Goal: Information Seeking & Learning: Compare options

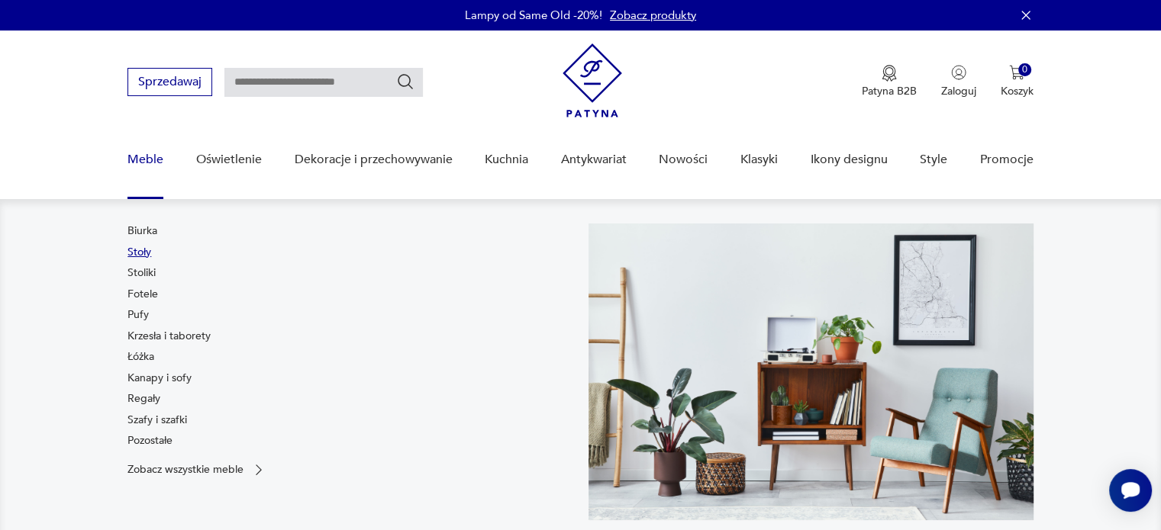
click at [143, 251] on link "Stoły" at bounding box center [139, 252] width 24 height 15
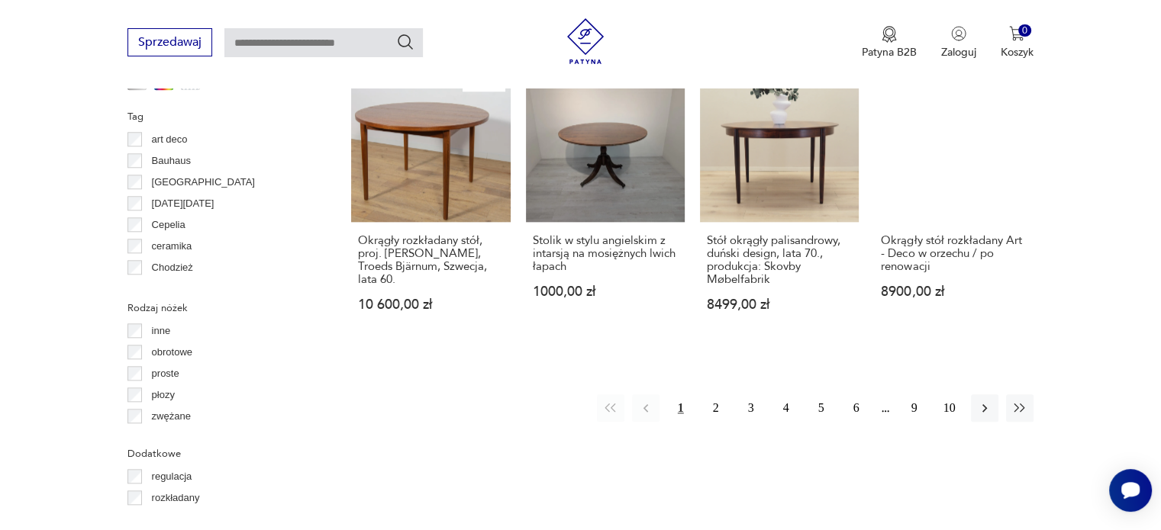
scroll to position [1640, 0]
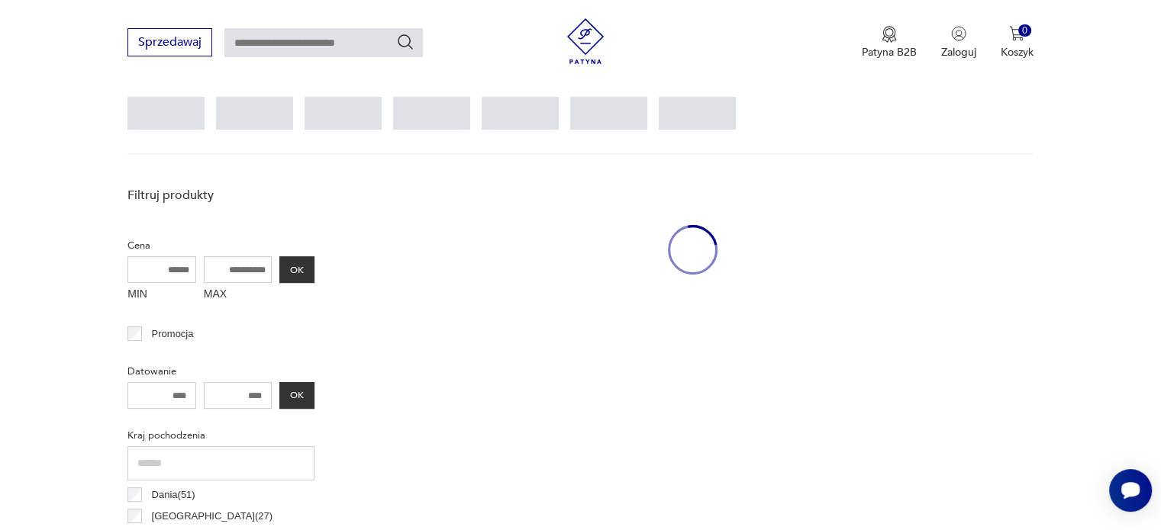
scroll to position [404, 0]
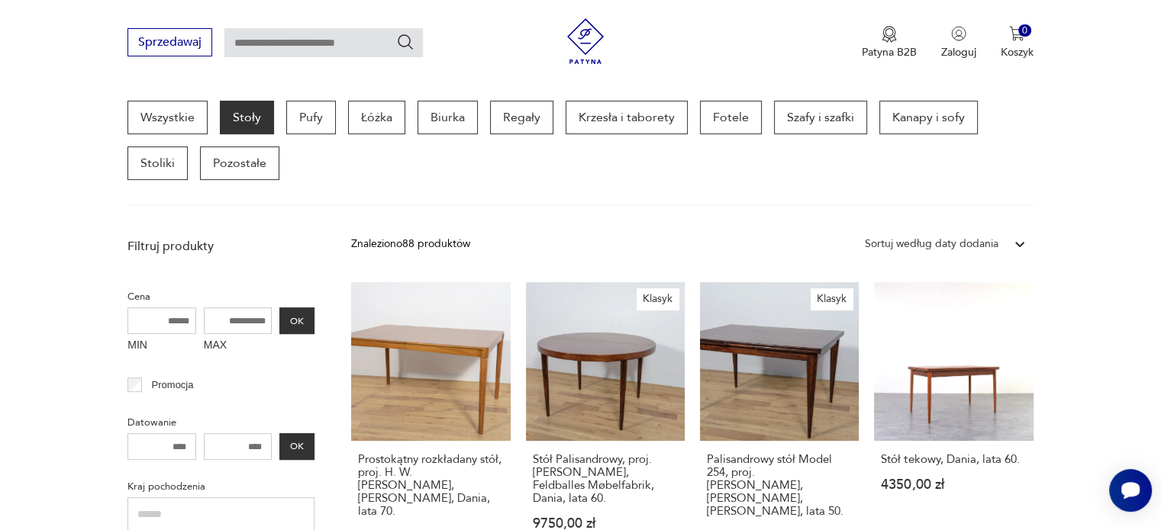
click at [188, 320] on input "MIN" at bounding box center [161, 321] width 69 height 27
type input "****"
click at [264, 320] on input "MAX" at bounding box center [238, 321] width 69 height 27
type input "****"
click at [298, 320] on button "OK" at bounding box center [296, 321] width 35 height 27
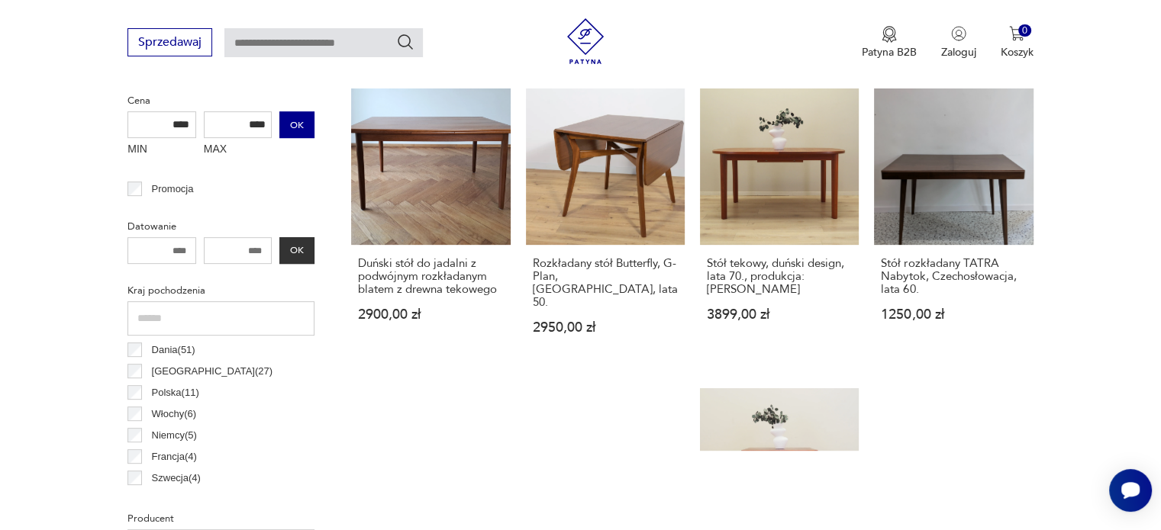
scroll to position [771, 0]
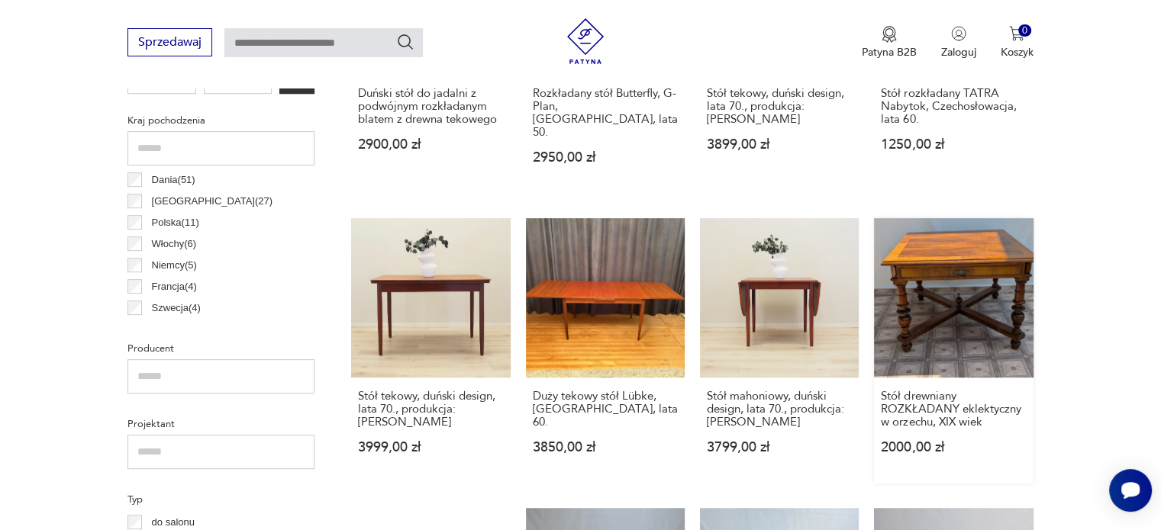
click at [922, 285] on link "Stół drewniany ROZKŁADANY eklektyczny w orzechu, XIX wiek 2000,00 zł" at bounding box center [953, 350] width 159 height 265
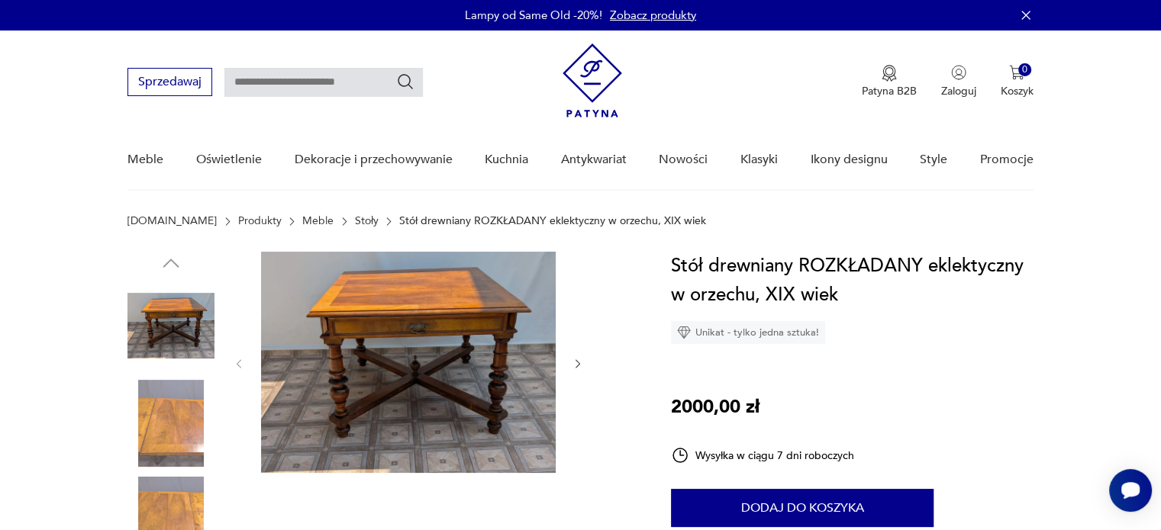
click at [572, 363] on icon "button" at bounding box center [578, 364] width 13 height 13
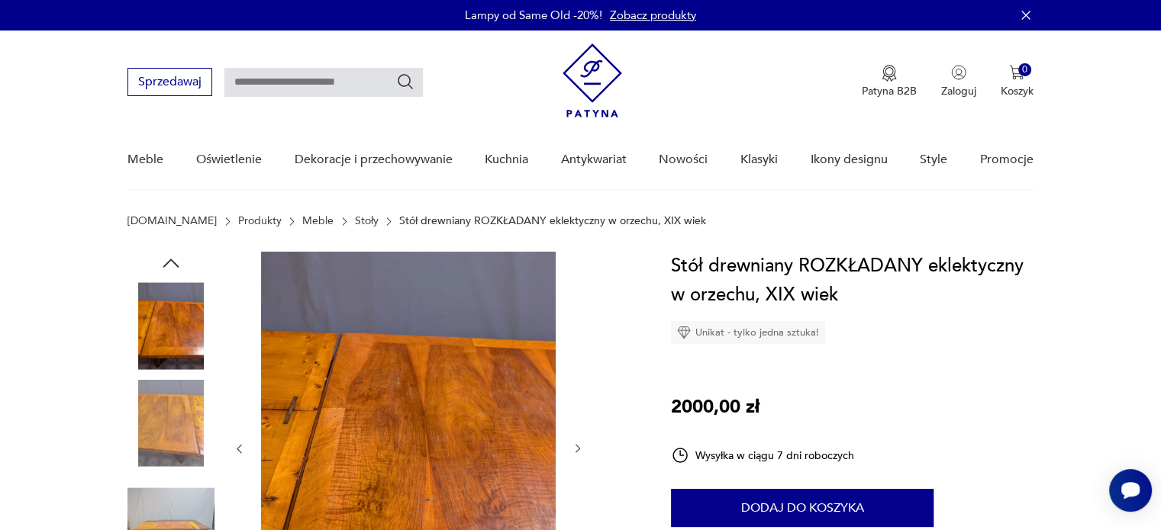
click at [573, 453] on icon "button" at bounding box center [578, 449] width 13 height 13
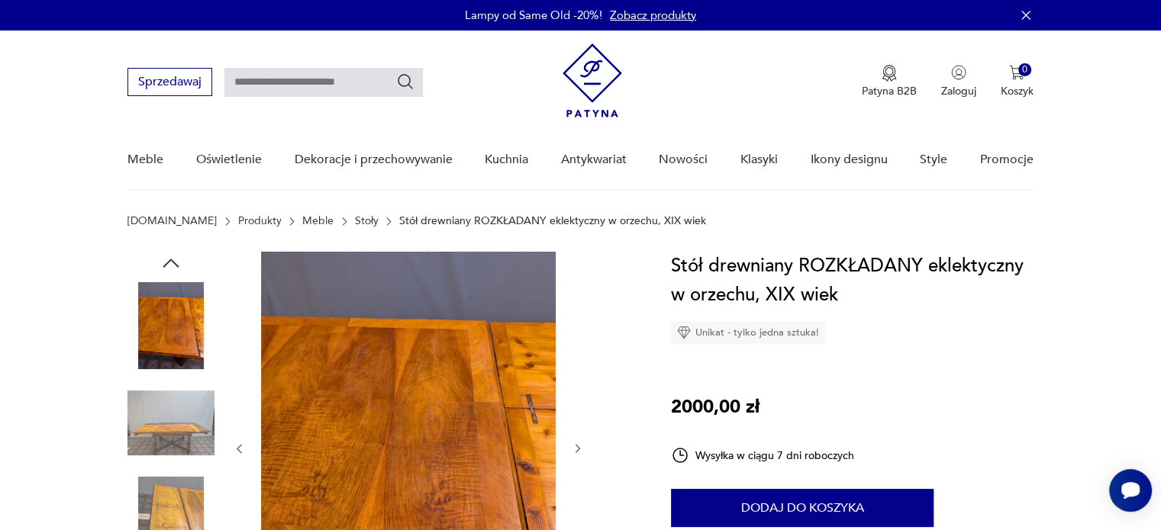
click at [573, 453] on icon "button" at bounding box center [578, 449] width 13 height 13
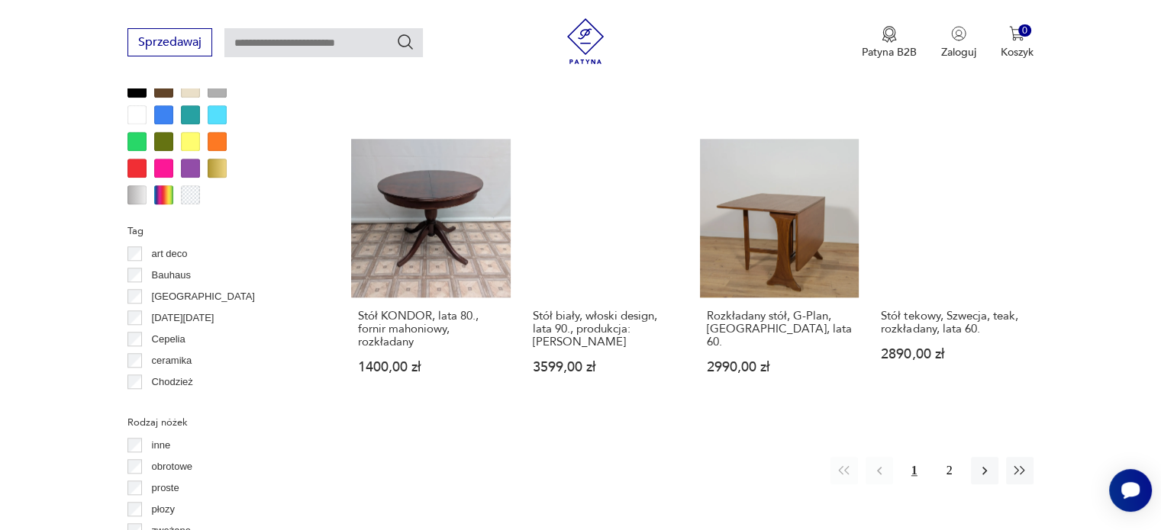
scroll to position [1473, 0]
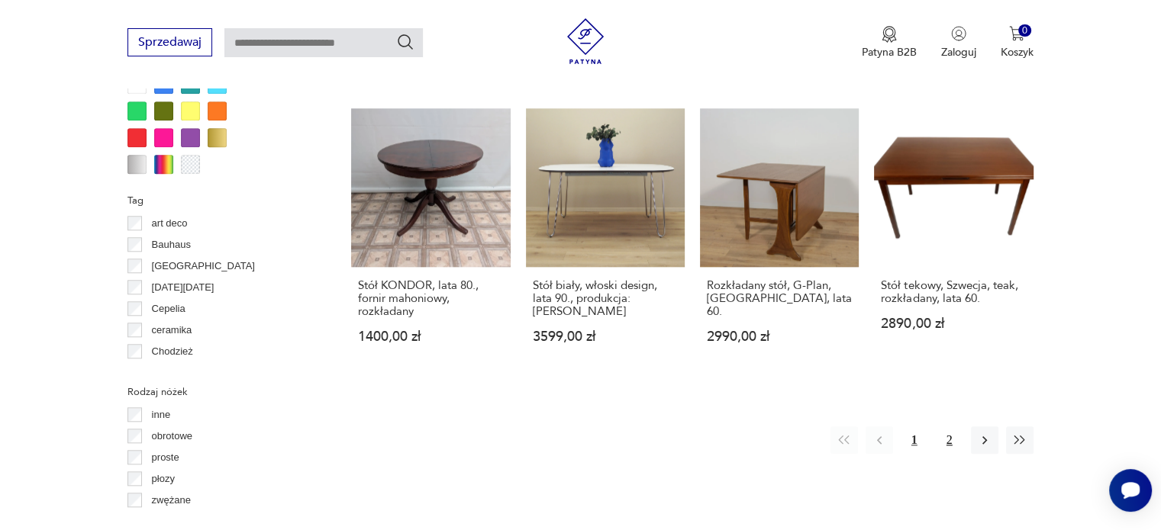
click at [947, 427] on button "2" at bounding box center [949, 440] width 27 height 27
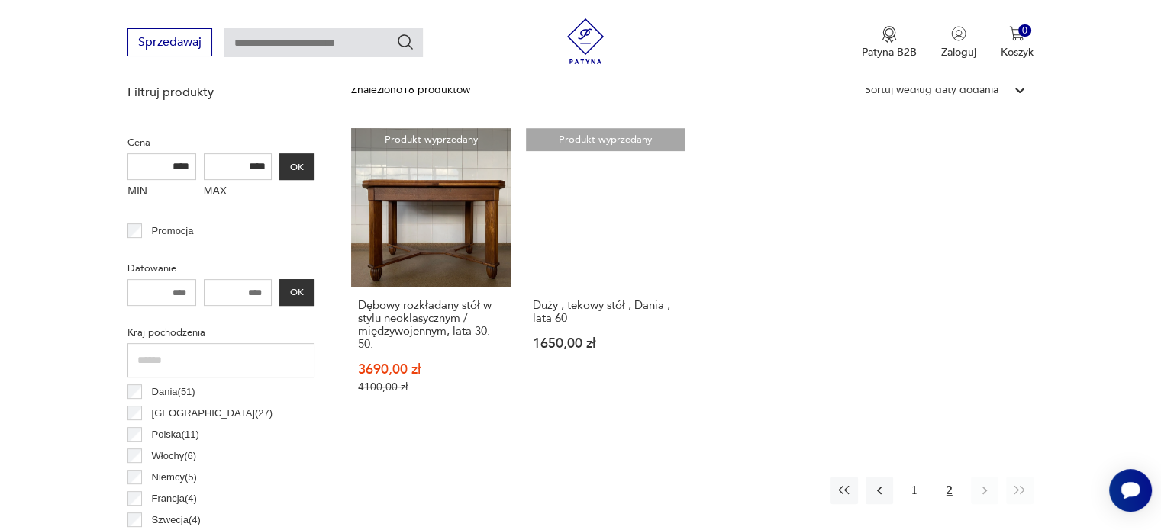
scroll to position [557, 0]
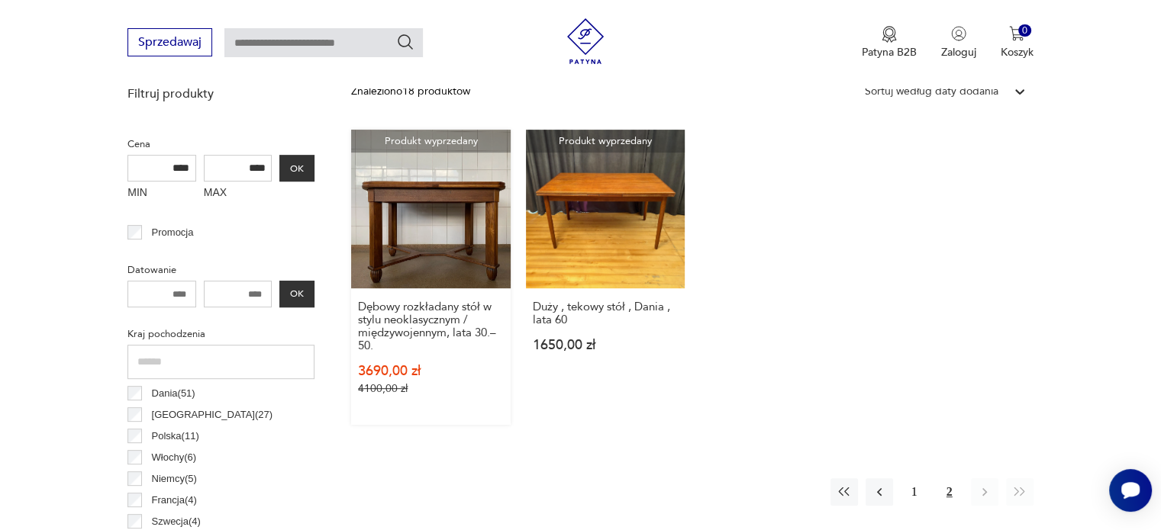
click at [462, 231] on link "Produkt wyprzedany Dębowy rozkładany stół w stylu neoklasycznym / międzywojenny…" at bounding box center [430, 277] width 159 height 295
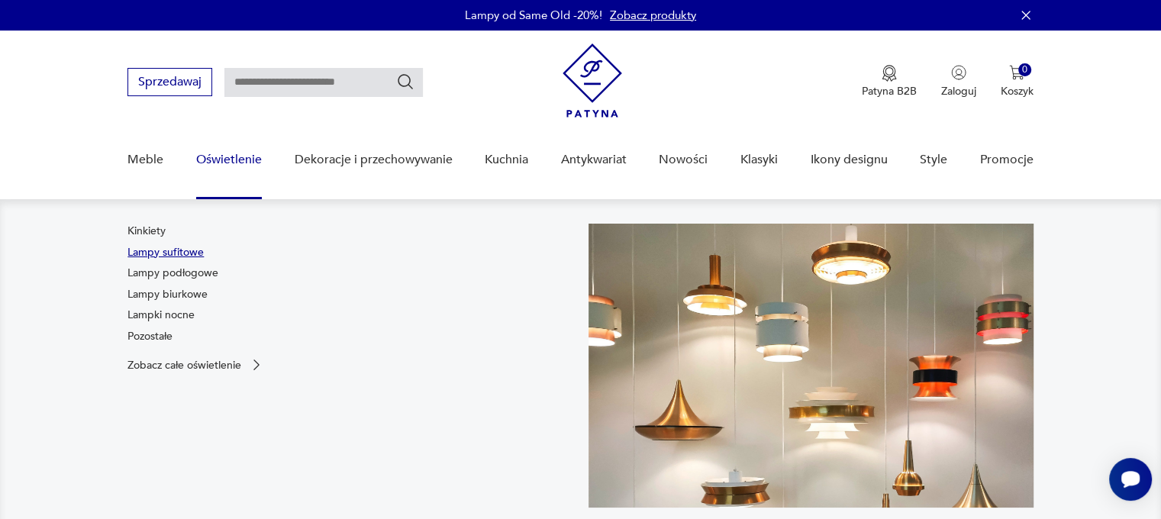
click at [176, 250] on link "Lampy sufitowe" at bounding box center [165, 252] width 76 height 15
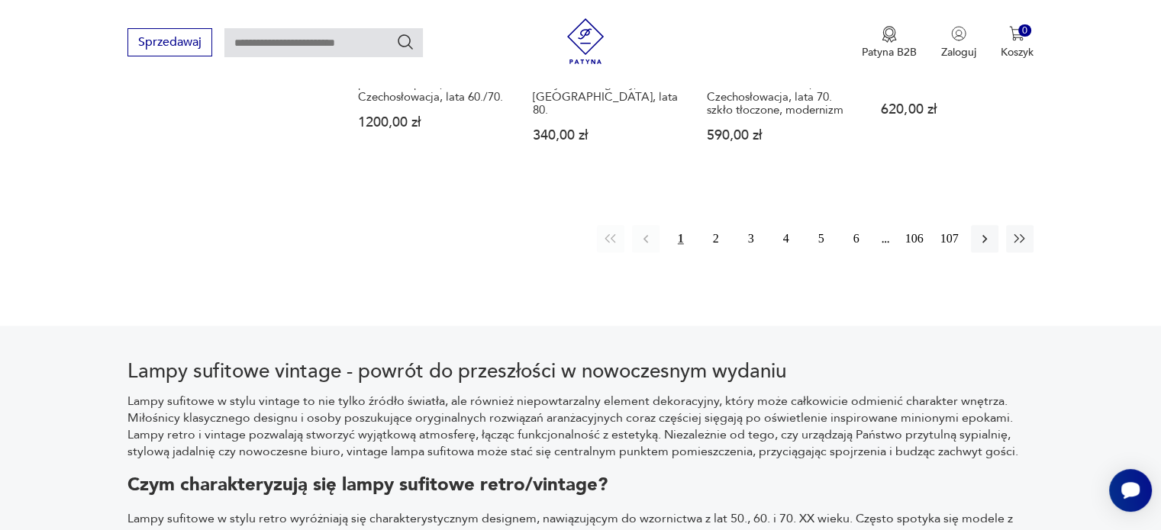
scroll to position [1656, 0]
click at [710, 224] on button "2" at bounding box center [715, 237] width 27 height 27
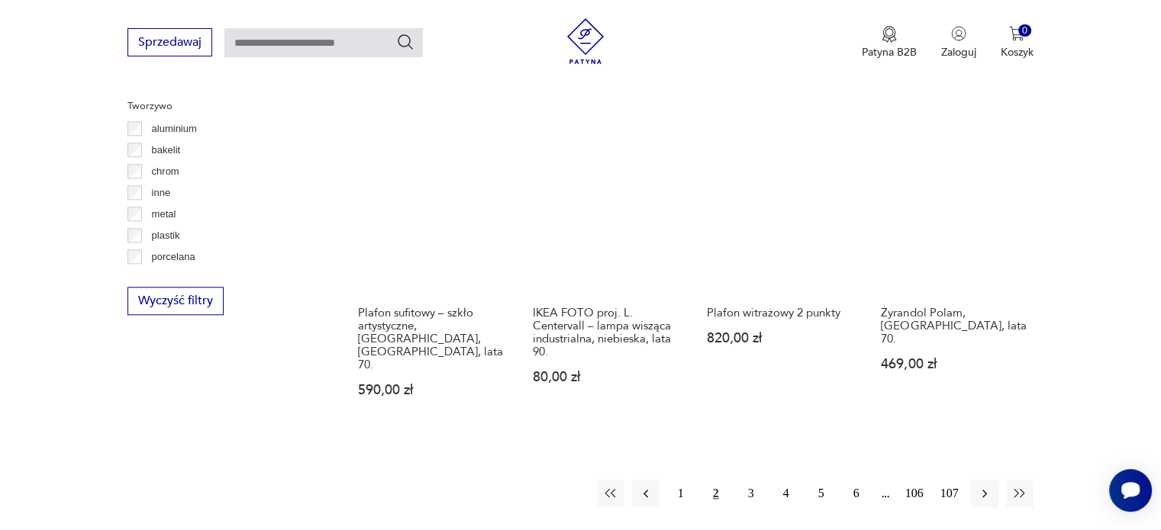
scroll to position [1427, 0]
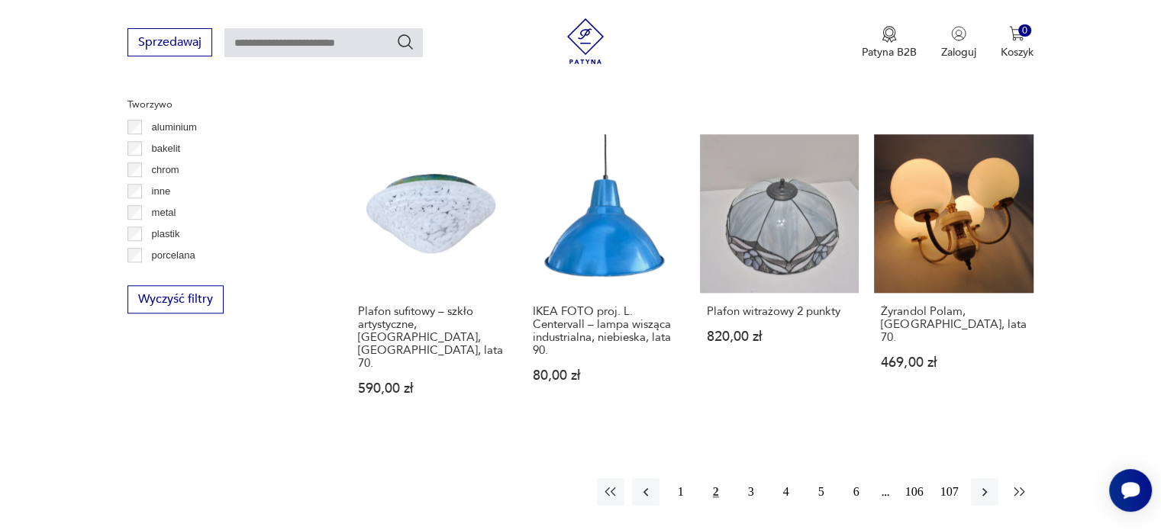
click at [1020, 485] on icon "button" at bounding box center [1019, 492] width 15 height 15
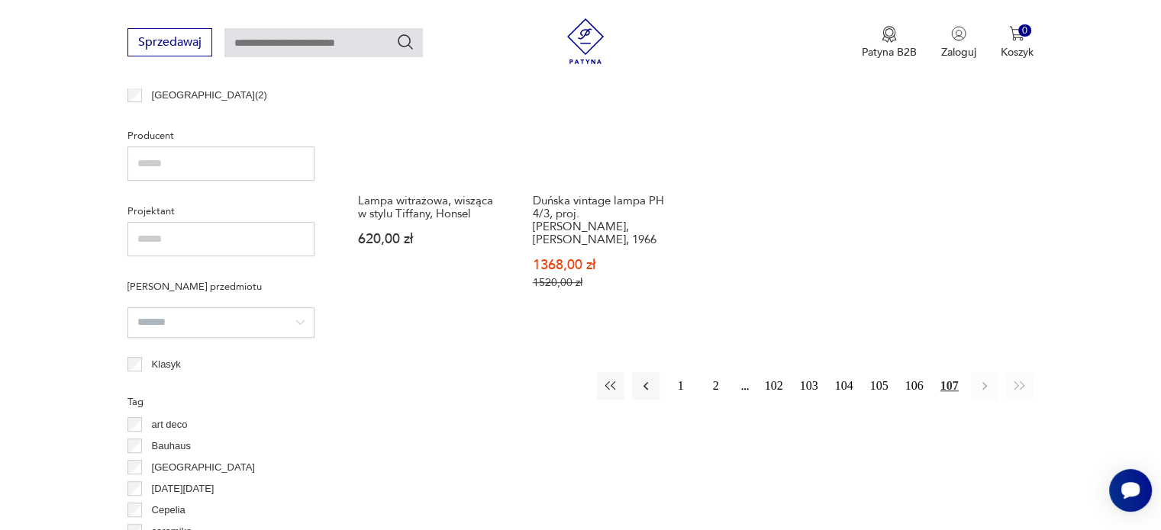
scroll to position [939, 0]
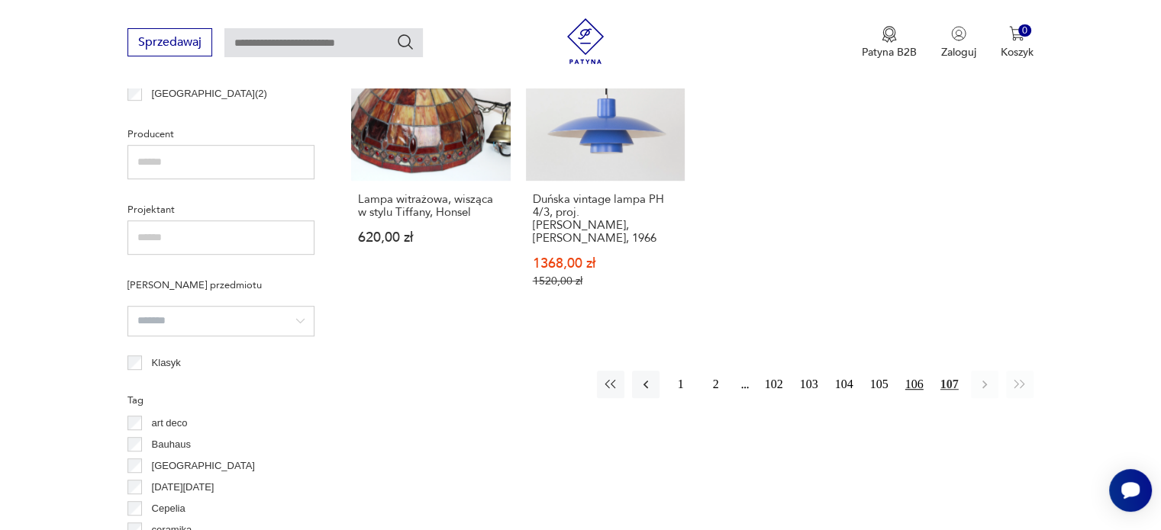
click at [915, 371] on button "106" at bounding box center [914, 384] width 27 height 27
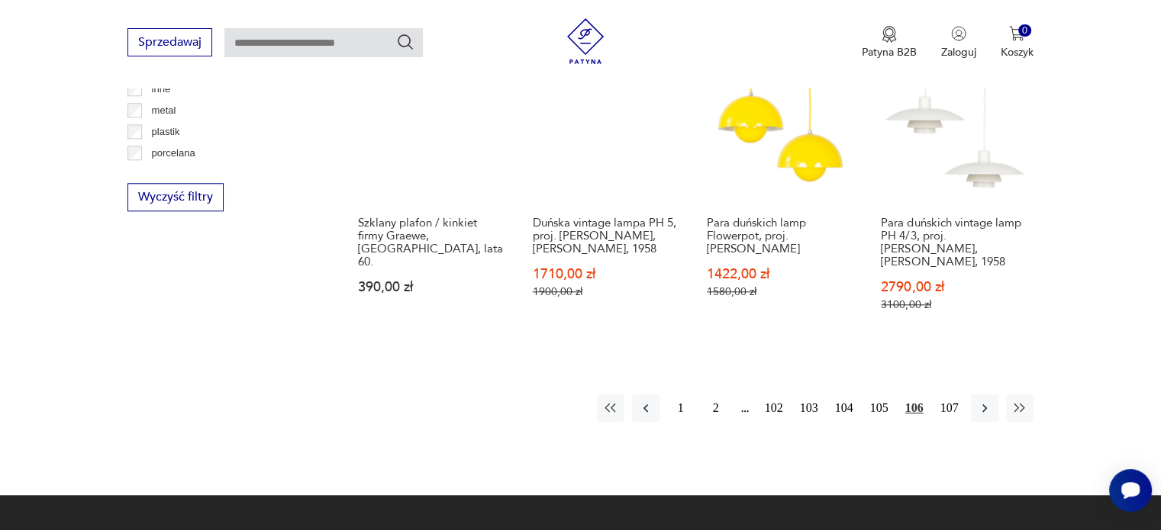
scroll to position [1549, 0]
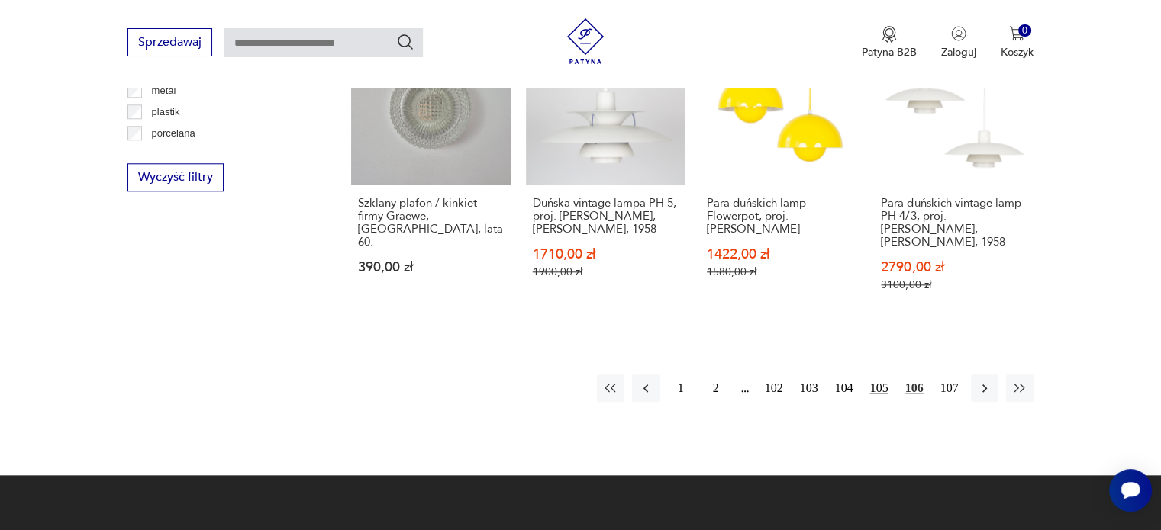
click at [884, 375] on button "105" at bounding box center [878, 388] width 27 height 27
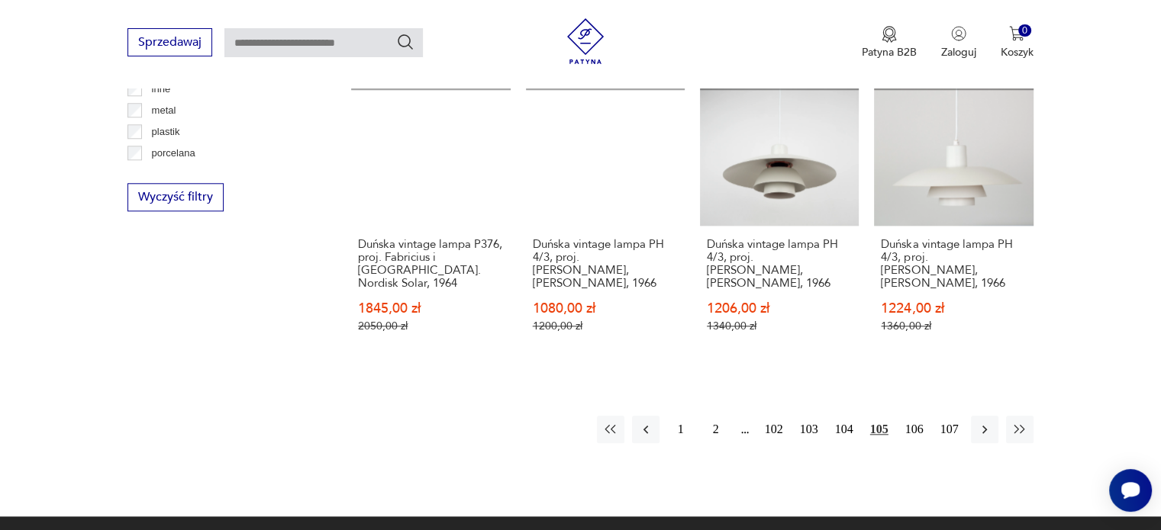
scroll to position [1550, 0]
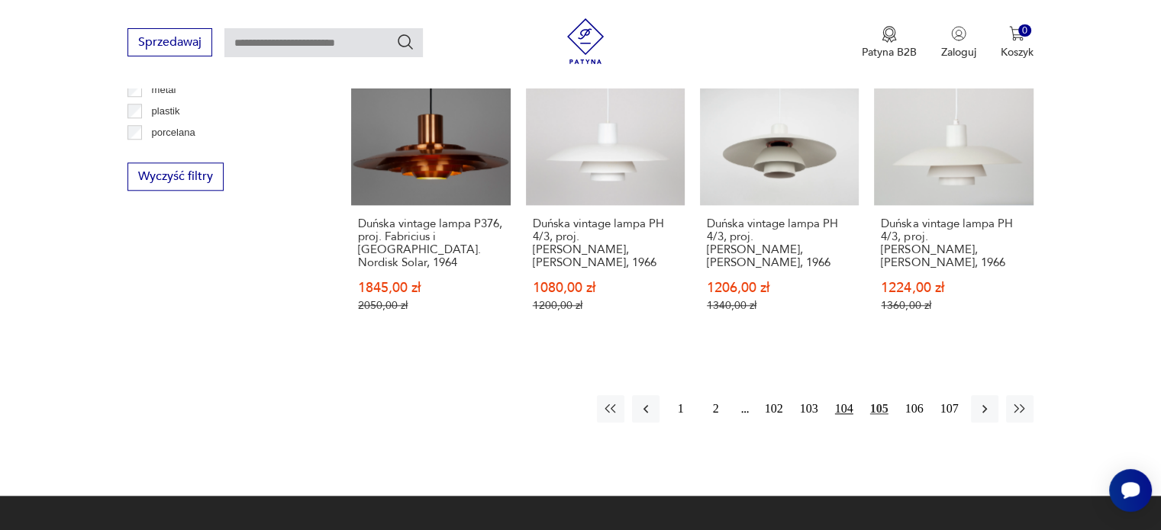
click at [845, 395] on button "104" at bounding box center [843, 408] width 27 height 27
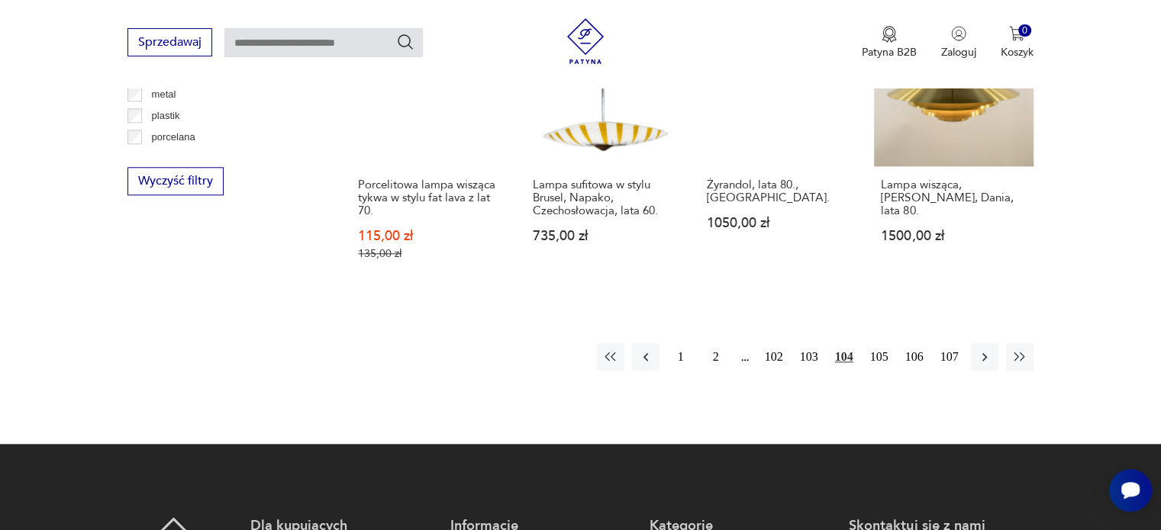
scroll to position [1549, 0]
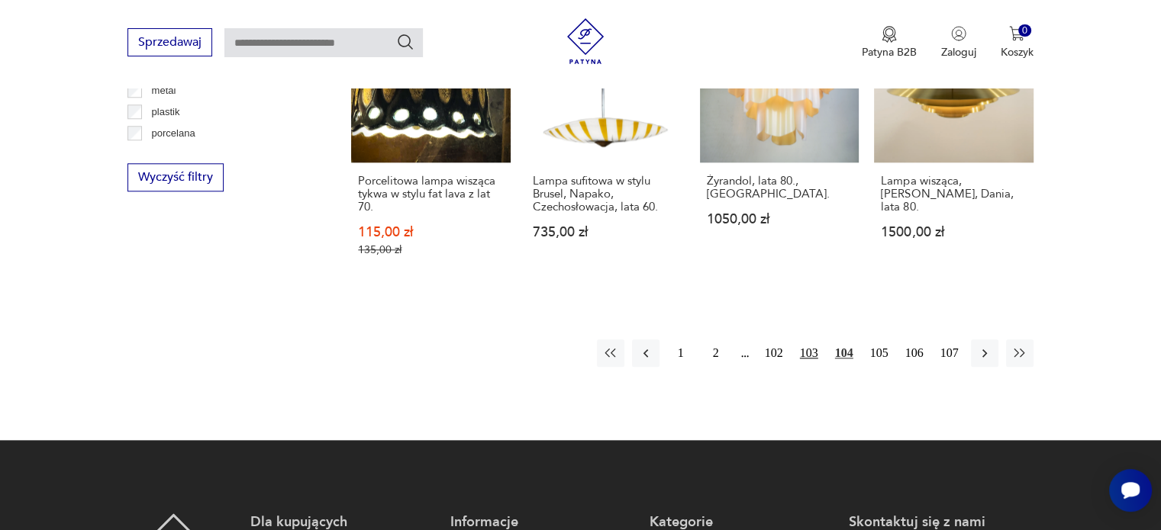
click at [809, 340] on button "103" at bounding box center [808, 353] width 27 height 27
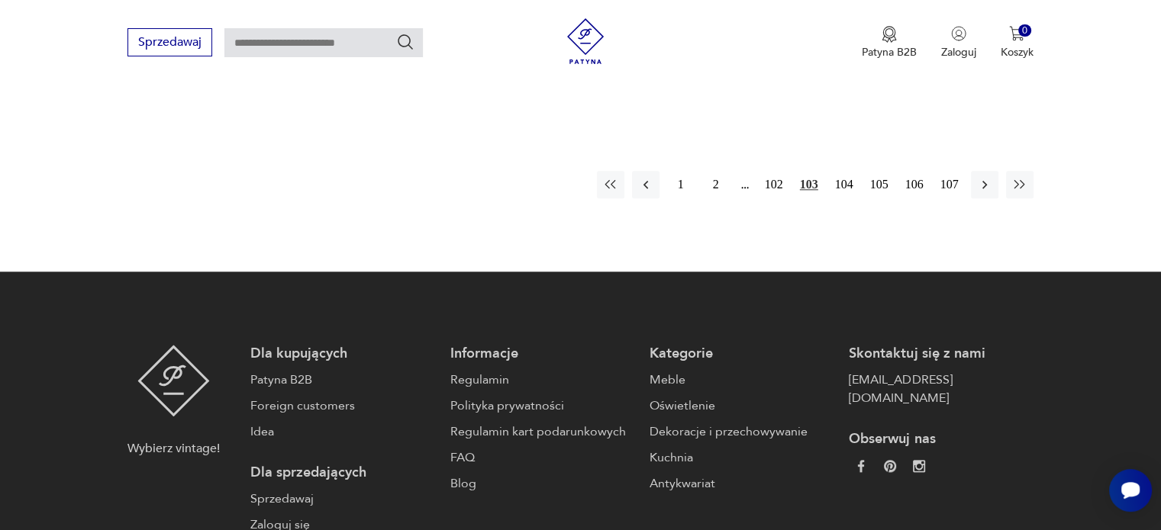
scroll to position [1764, 0]
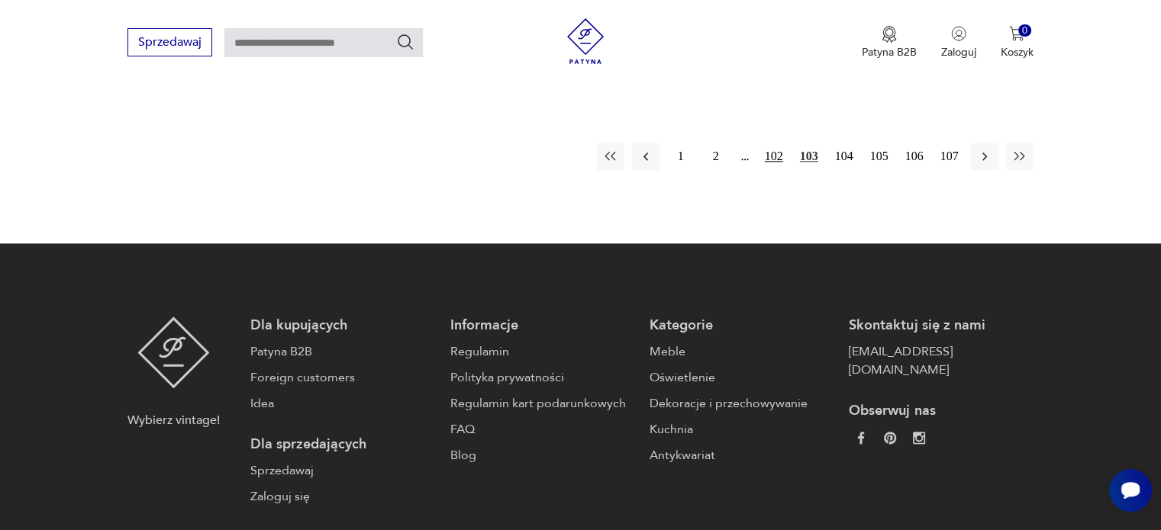
click at [773, 143] on button "102" at bounding box center [773, 156] width 27 height 27
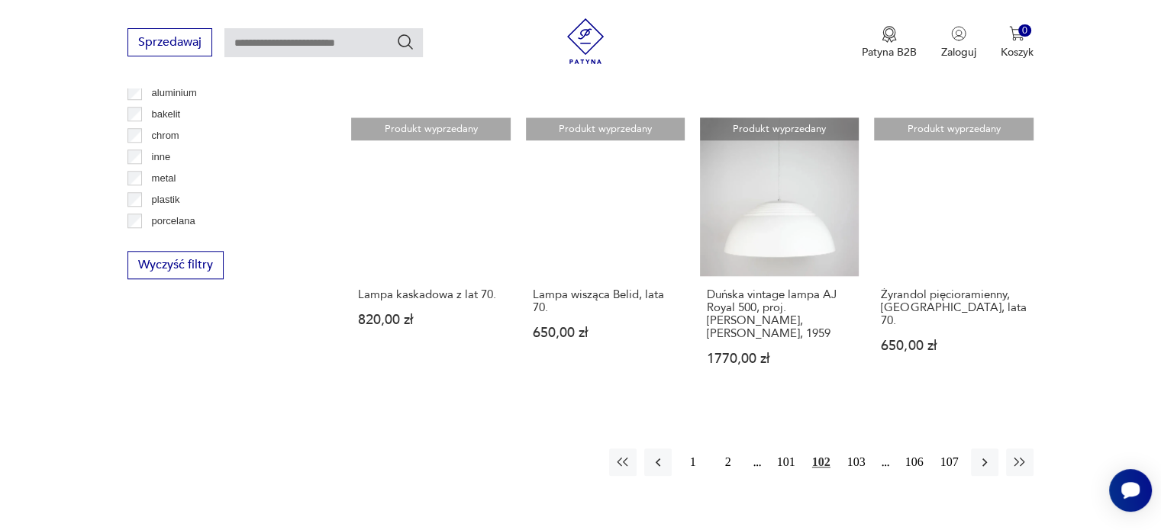
scroll to position [1488, 0]
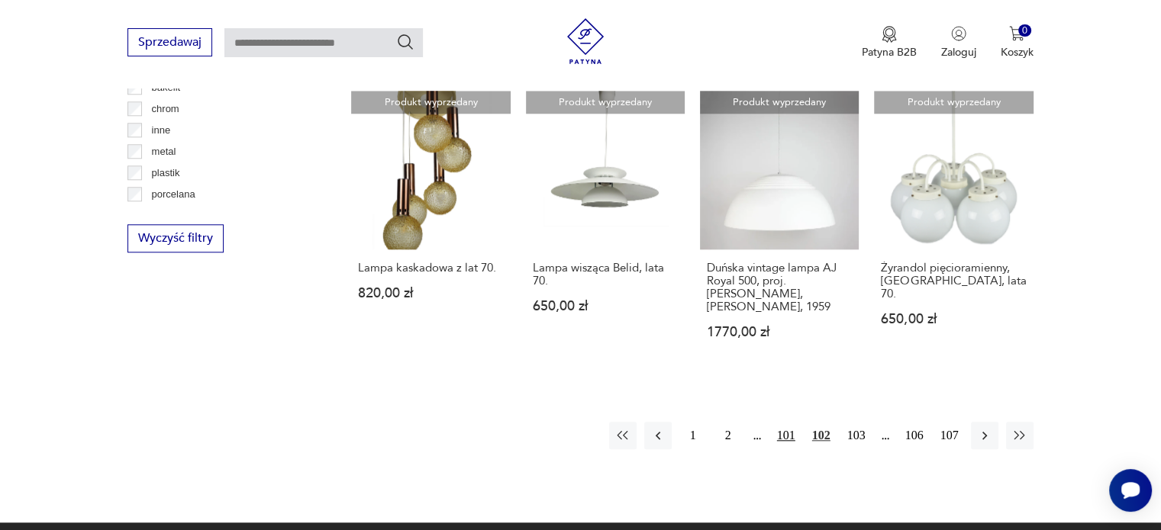
click at [785, 422] on button "101" at bounding box center [785, 435] width 27 height 27
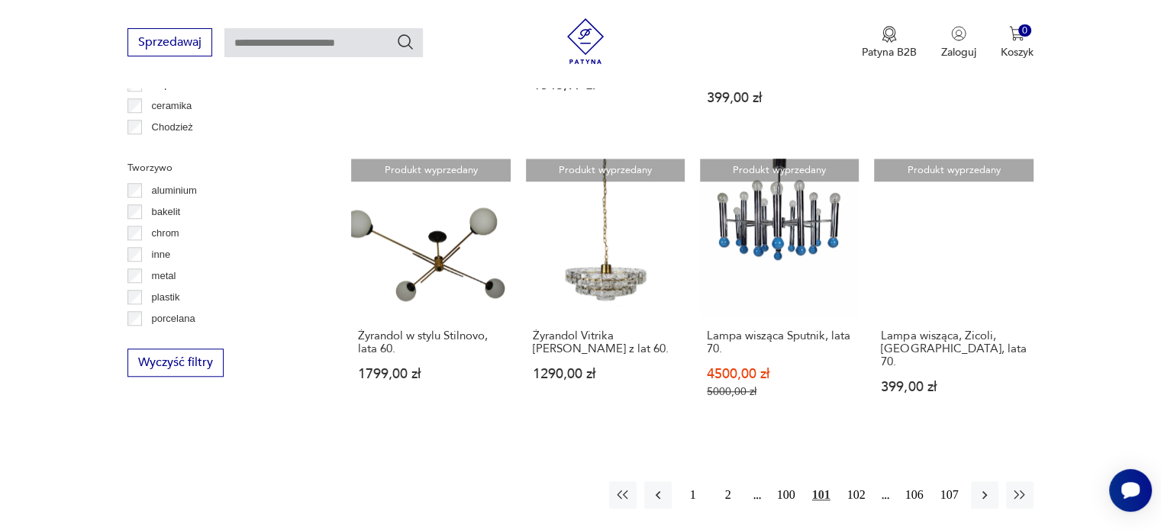
scroll to position [1367, 0]
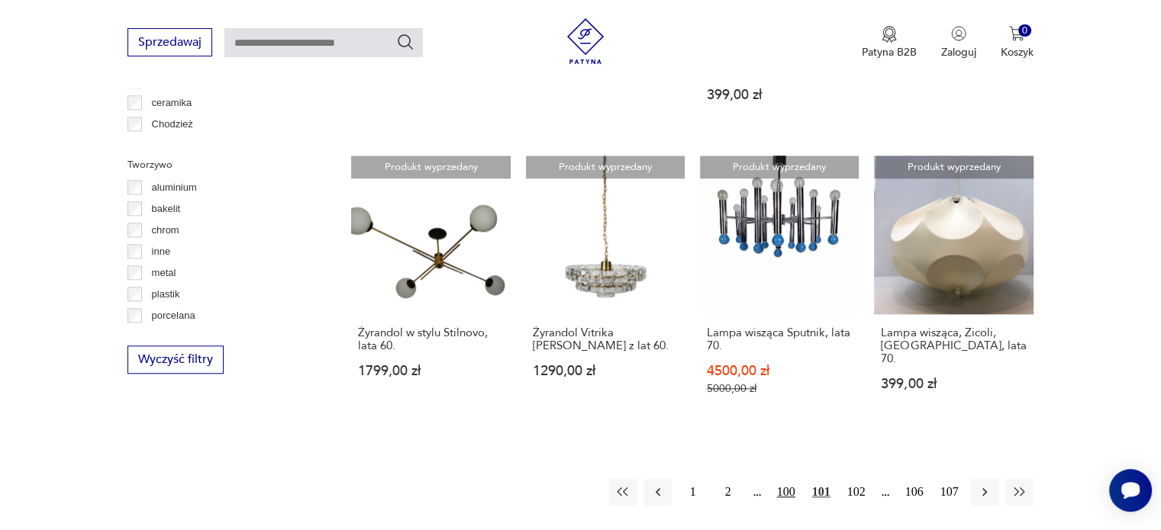
click at [788, 478] on button "100" at bounding box center [785, 491] width 27 height 27
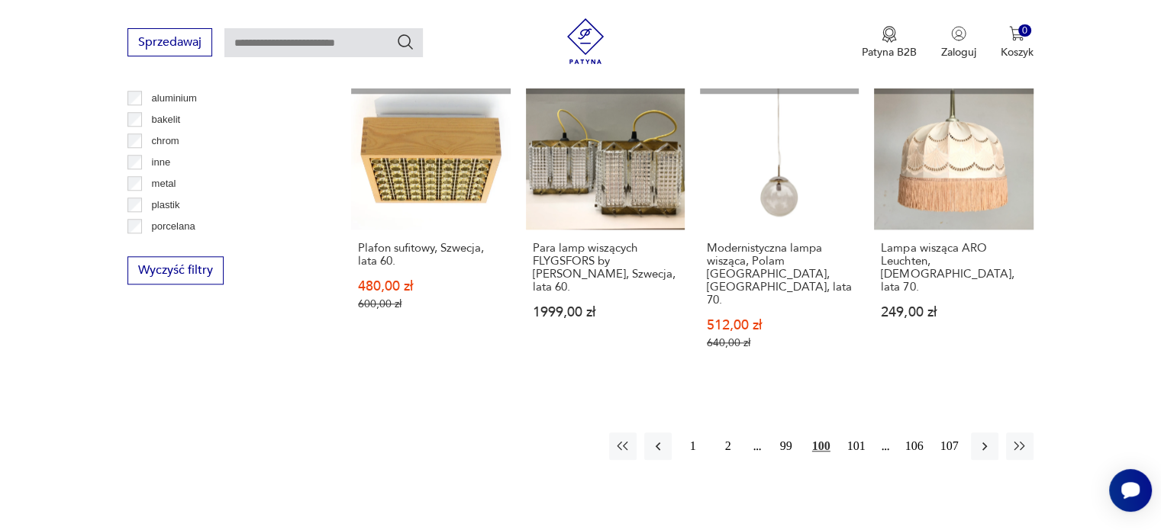
scroll to position [1458, 0]
click at [784, 431] on button "99" at bounding box center [785, 444] width 27 height 27
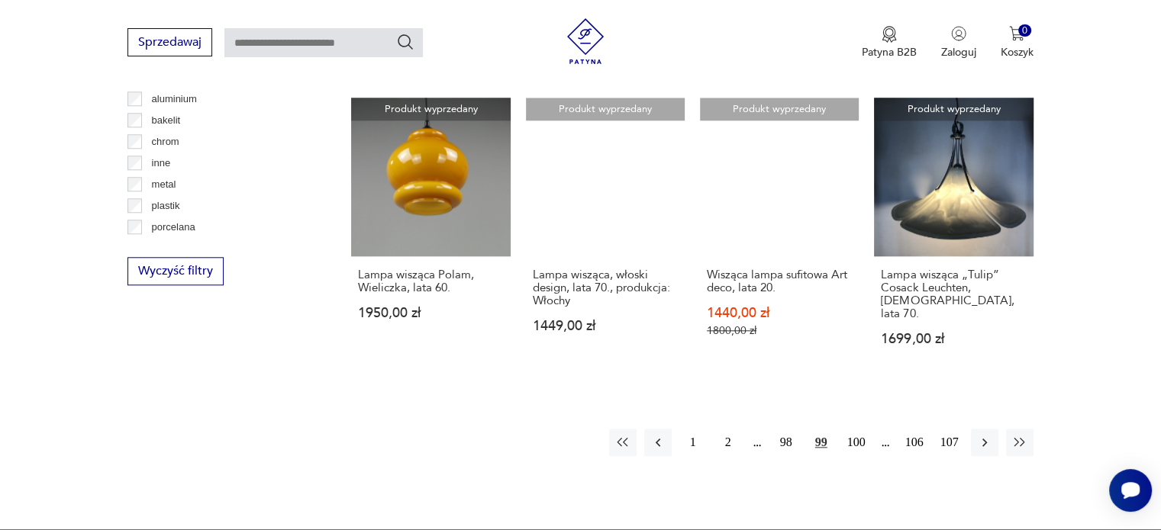
scroll to position [1458, 0]
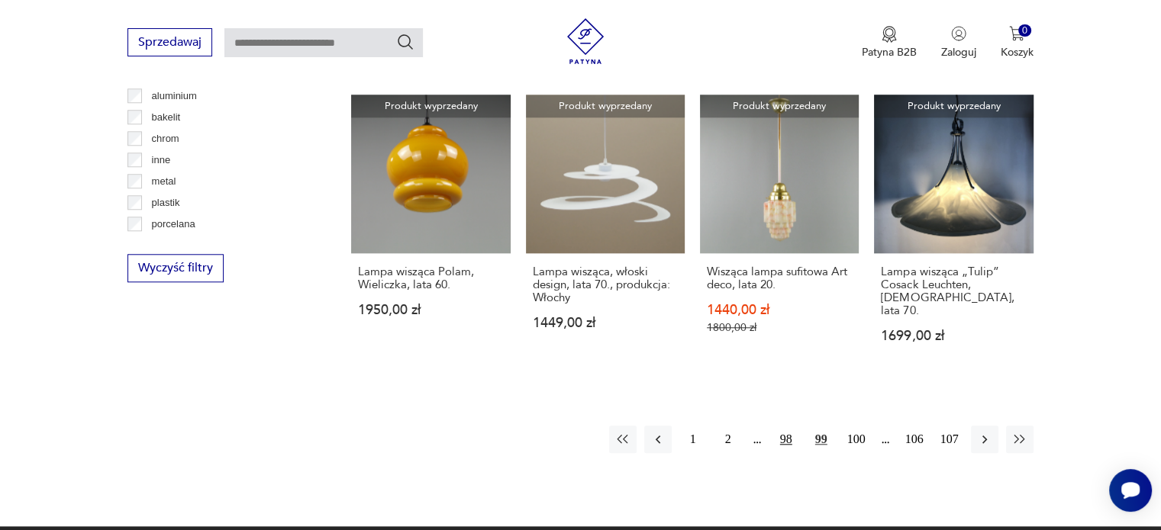
click at [786, 426] on button "98" at bounding box center [785, 439] width 27 height 27
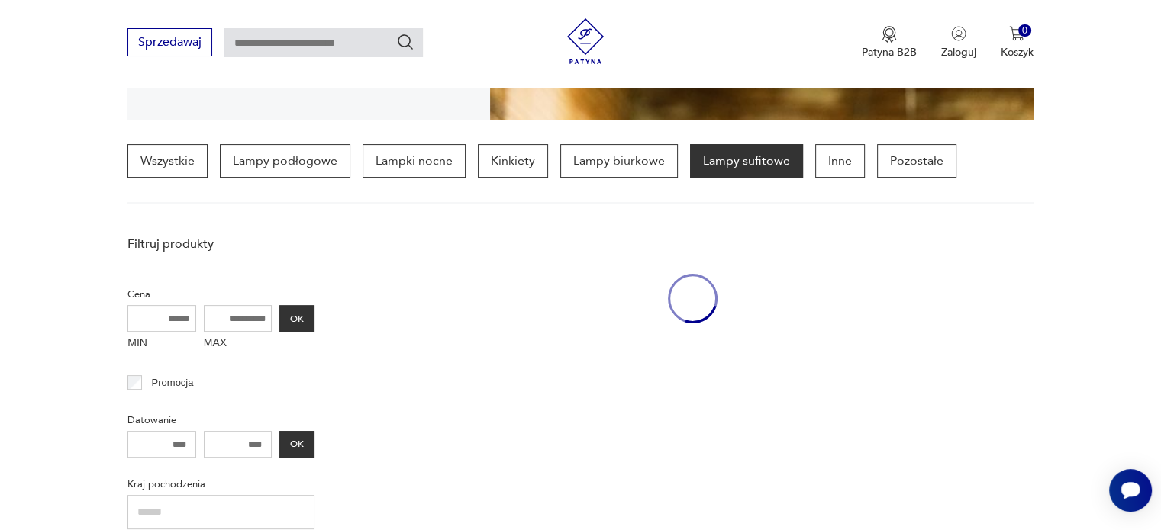
scroll to position [359, 0]
